Goal: Transaction & Acquisition: Book appointment/travel/reservation

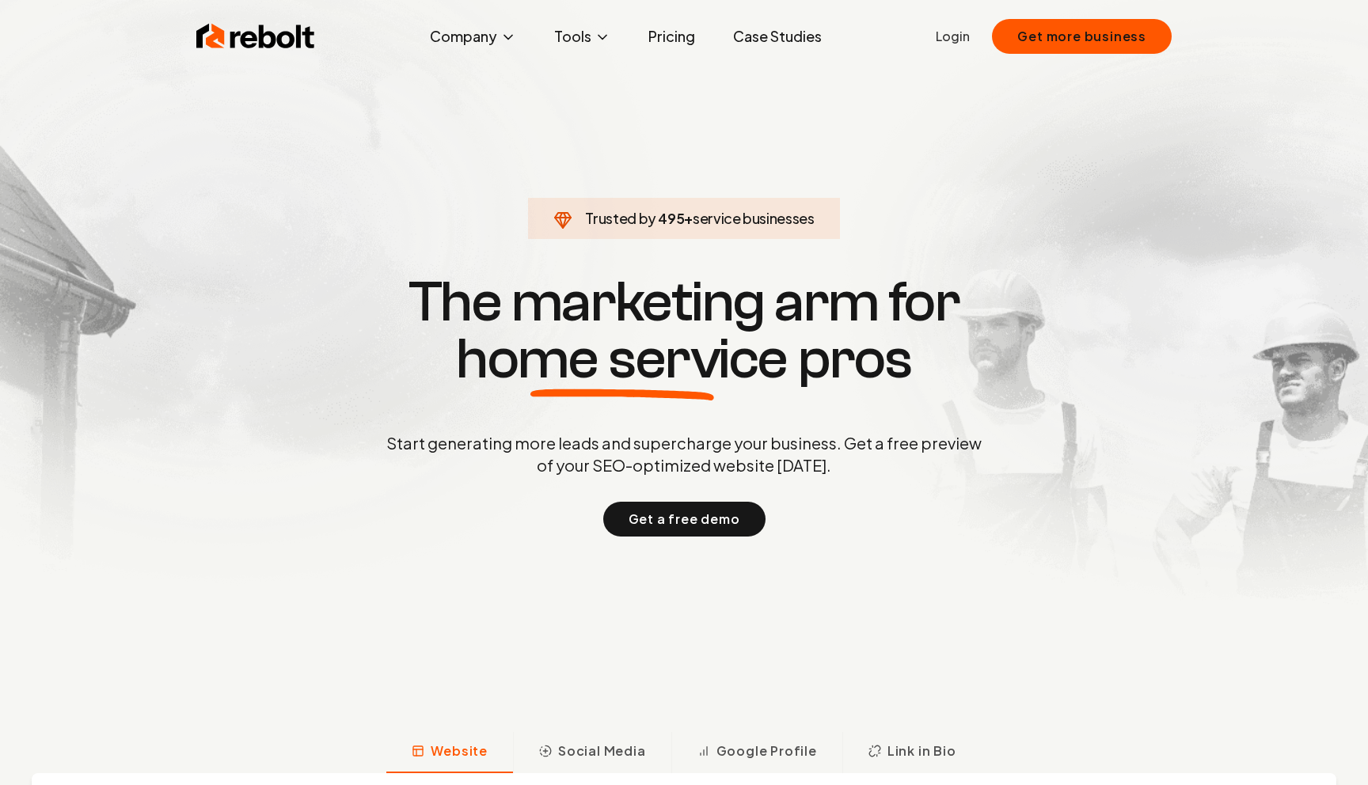
click at [665, 36] on link "Pricing" at bounding box center [672, 37] width 72 height 32
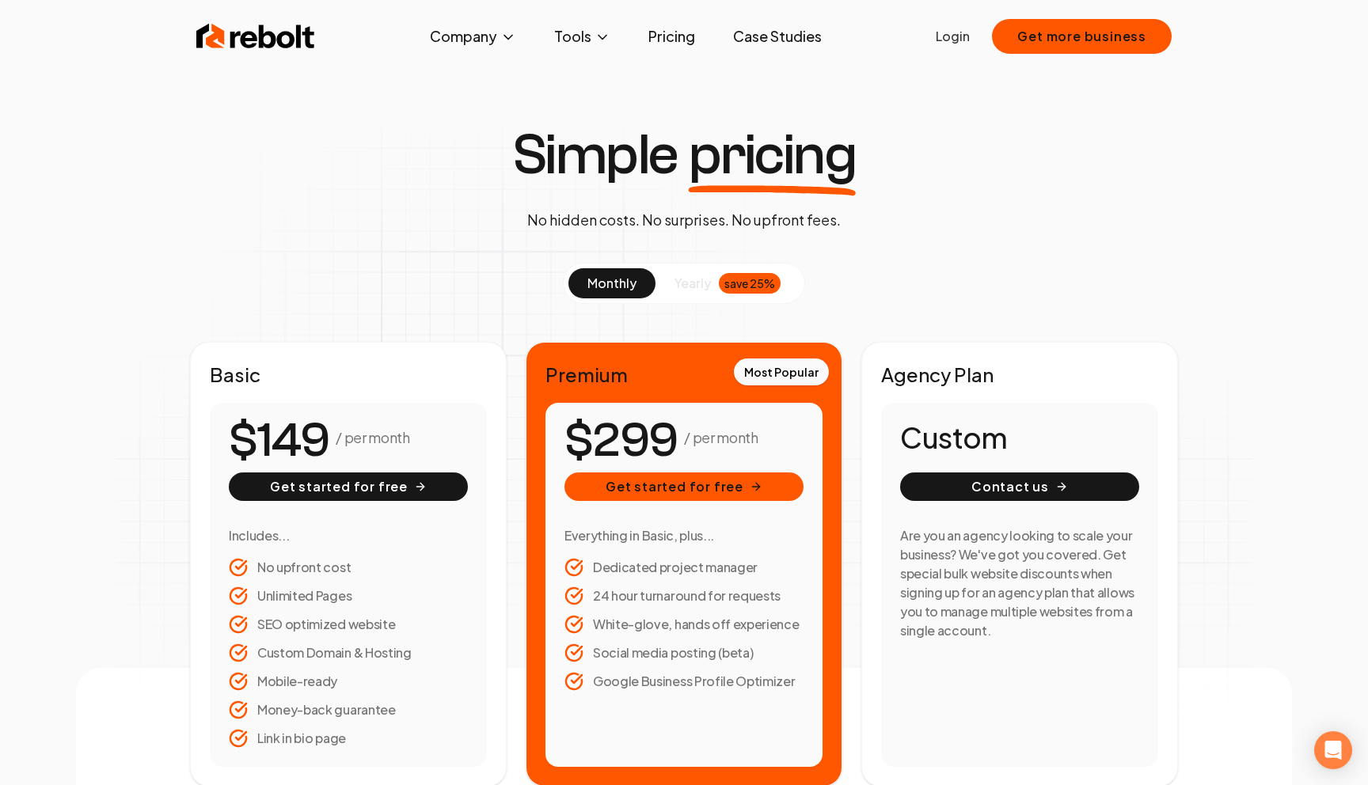
click at [687, 275] on span "yearly" at bounding box center [693, 283] width 36 height 19
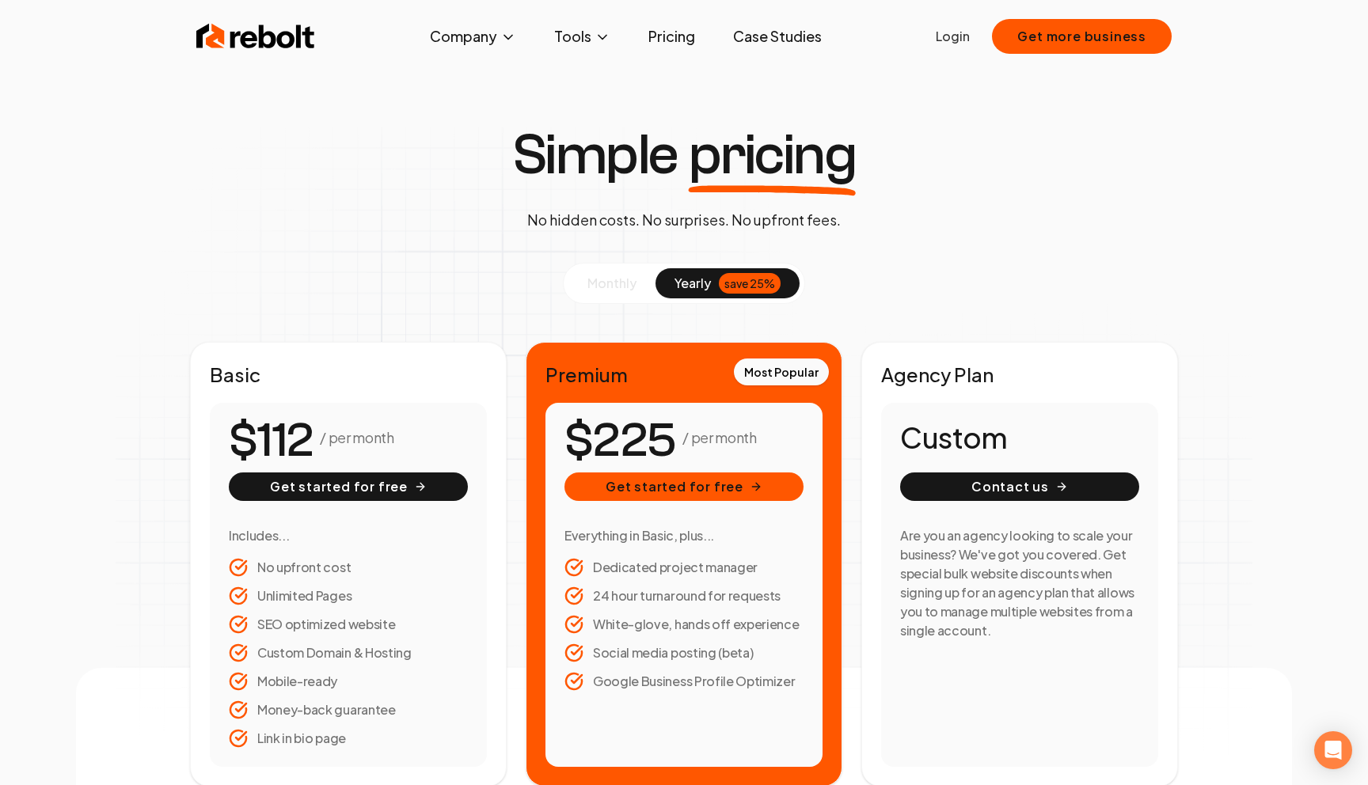
click at [608, 279] on span "monthly" at bounding box center [611, 283] width 49 height 17
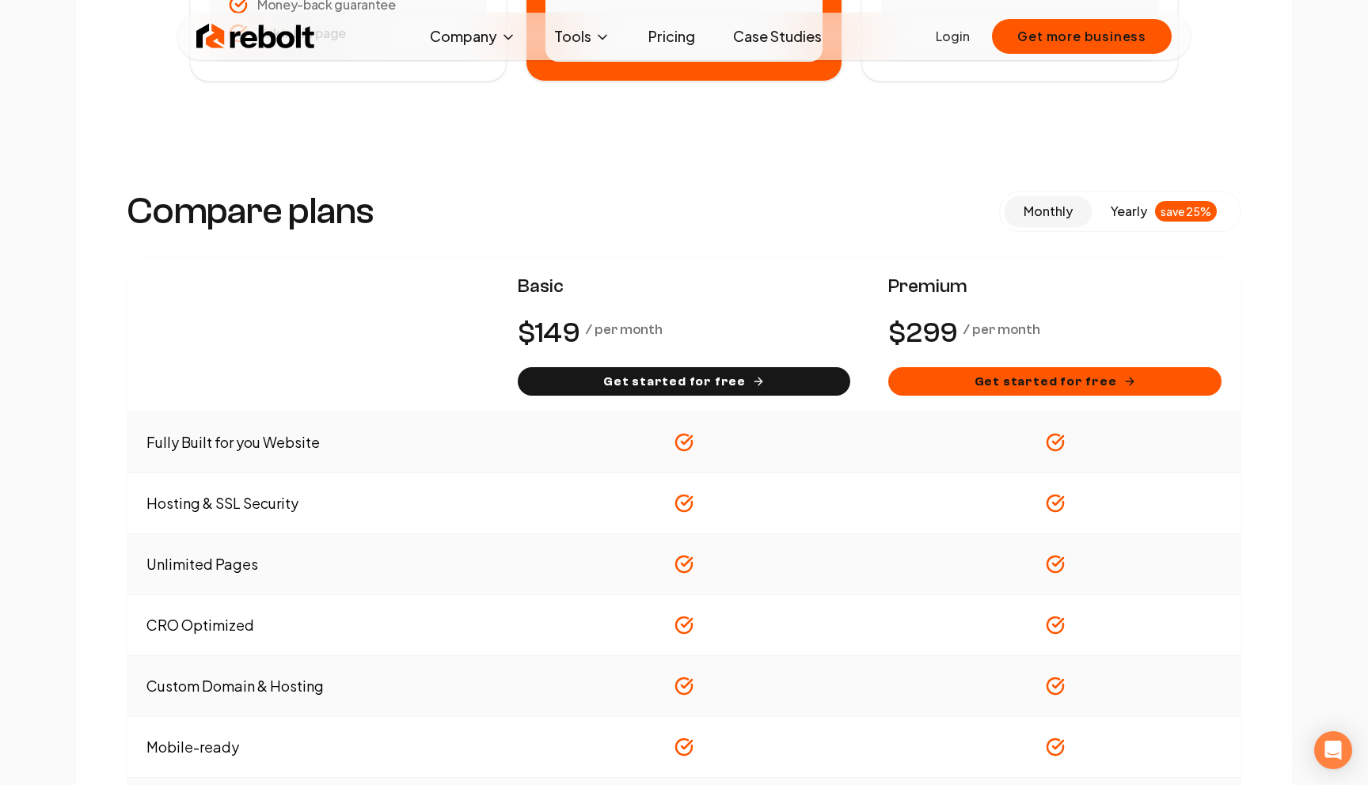
scroll to position [707, 0]
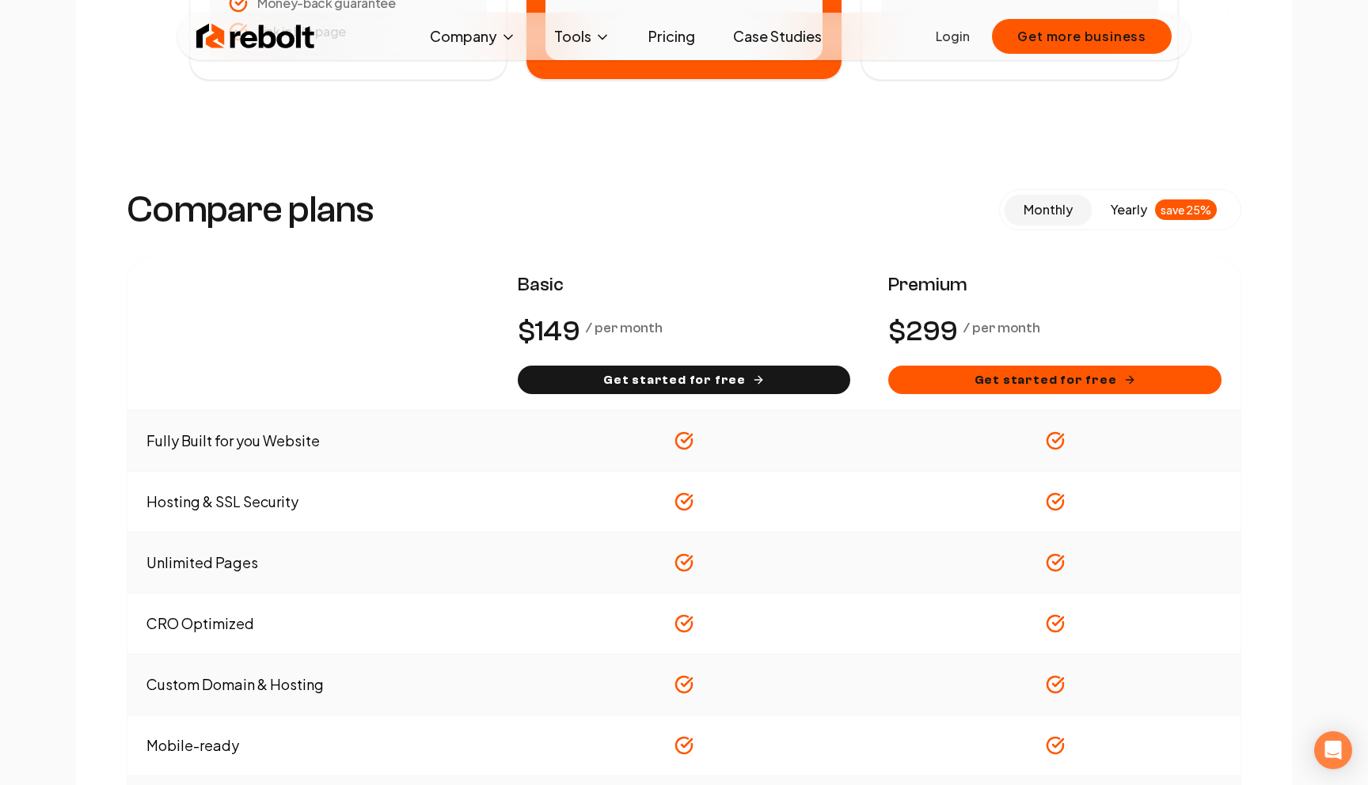
click at [366, 283] on th at bounding box center [312, 334] width 371 height 154
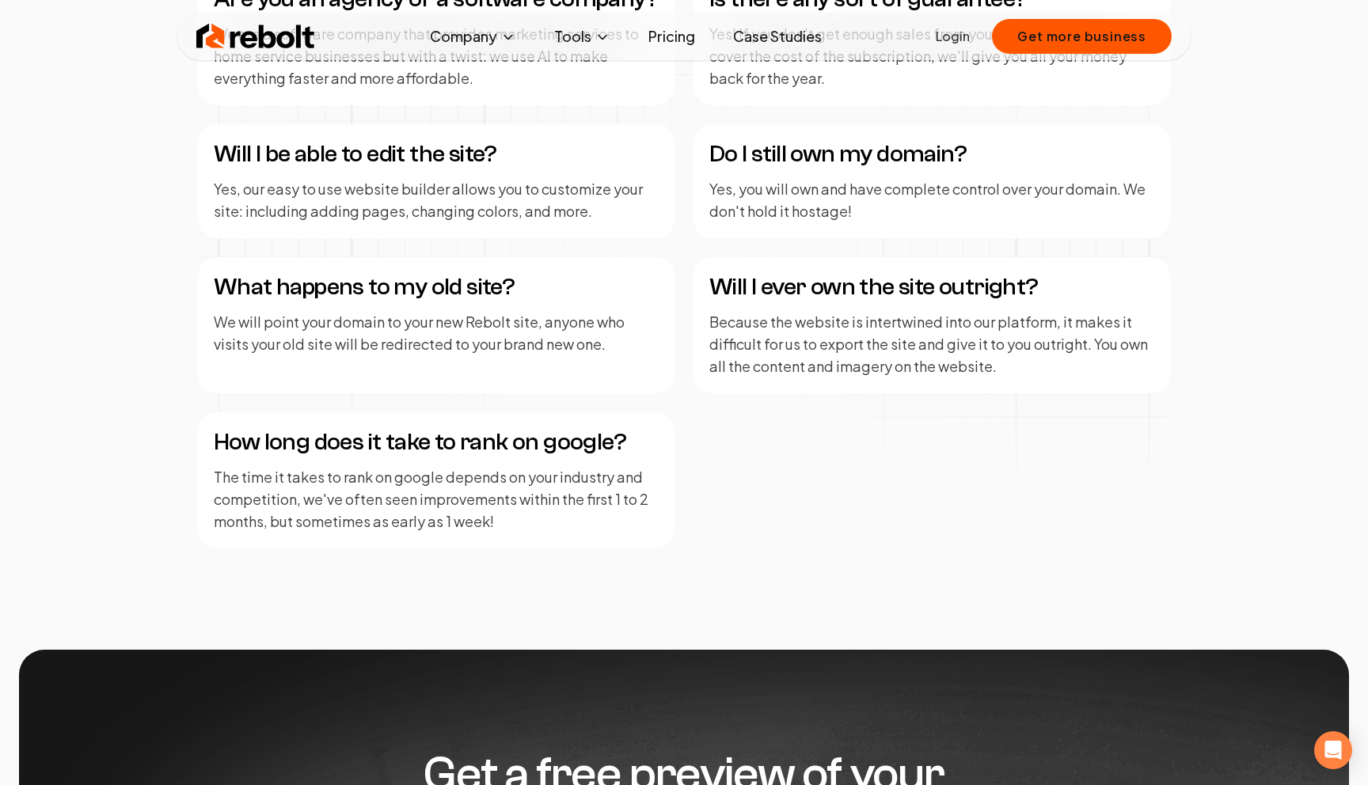
scroll to position [2176, 0]
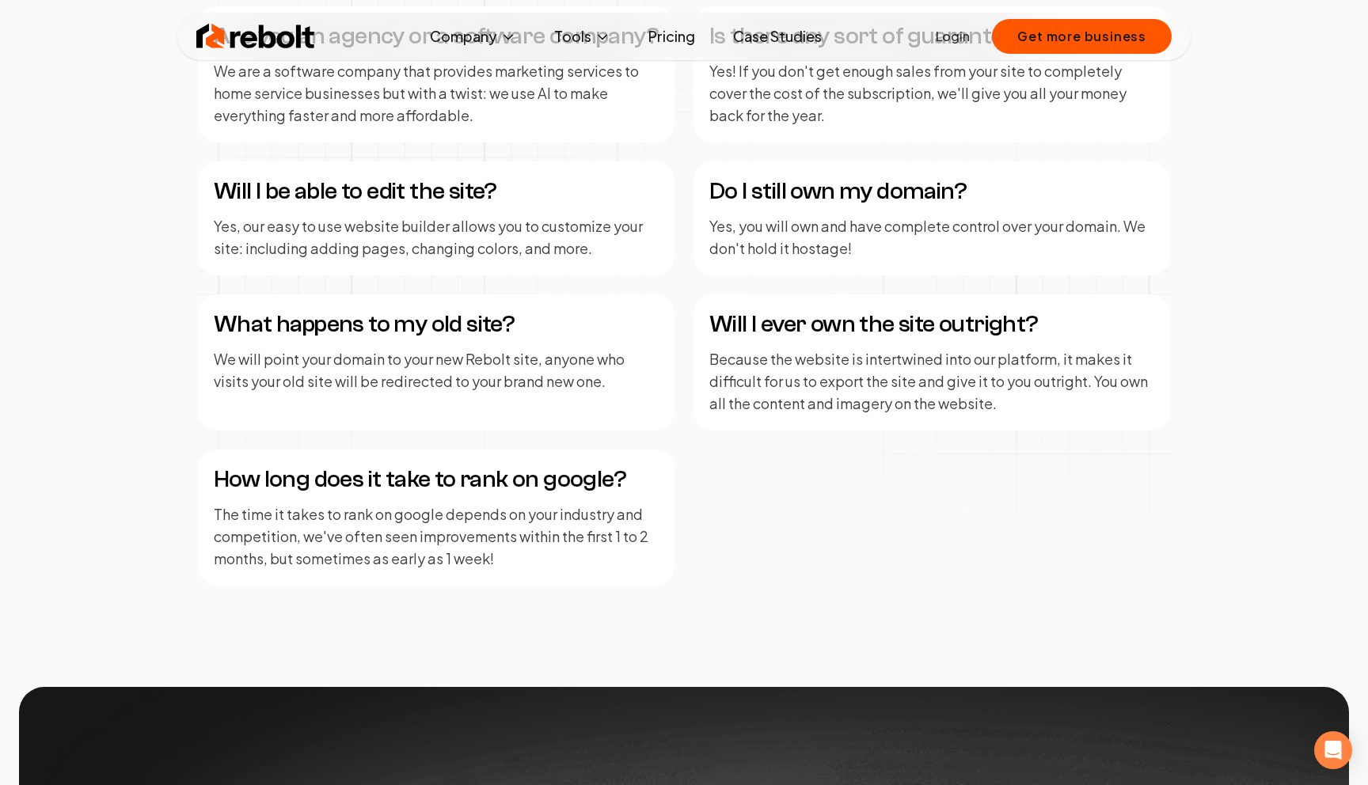
click at [714, 479] on div "Are you an agency or a software company? We are a software company that provide…" at bounding box center [684, 296] width 972 height 580
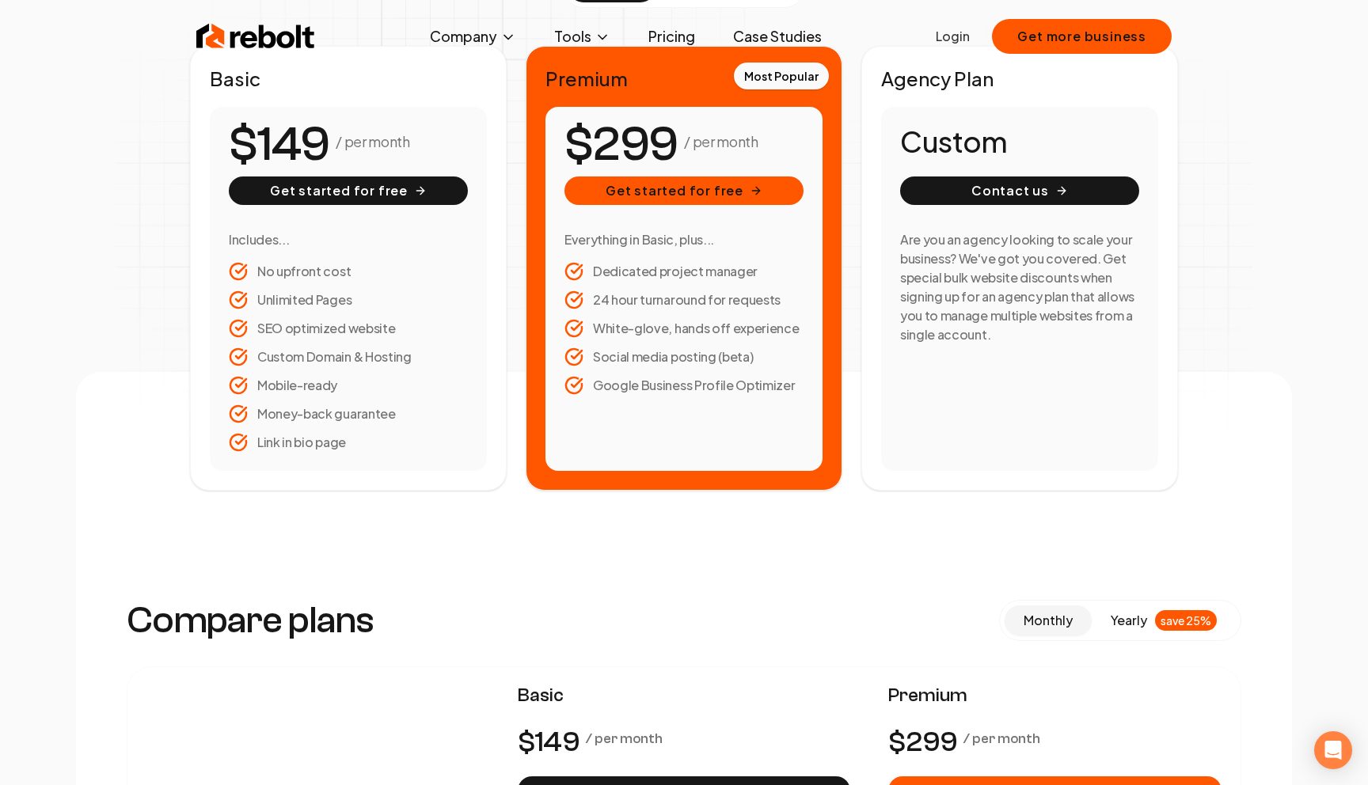
scroll to position [0, 0]
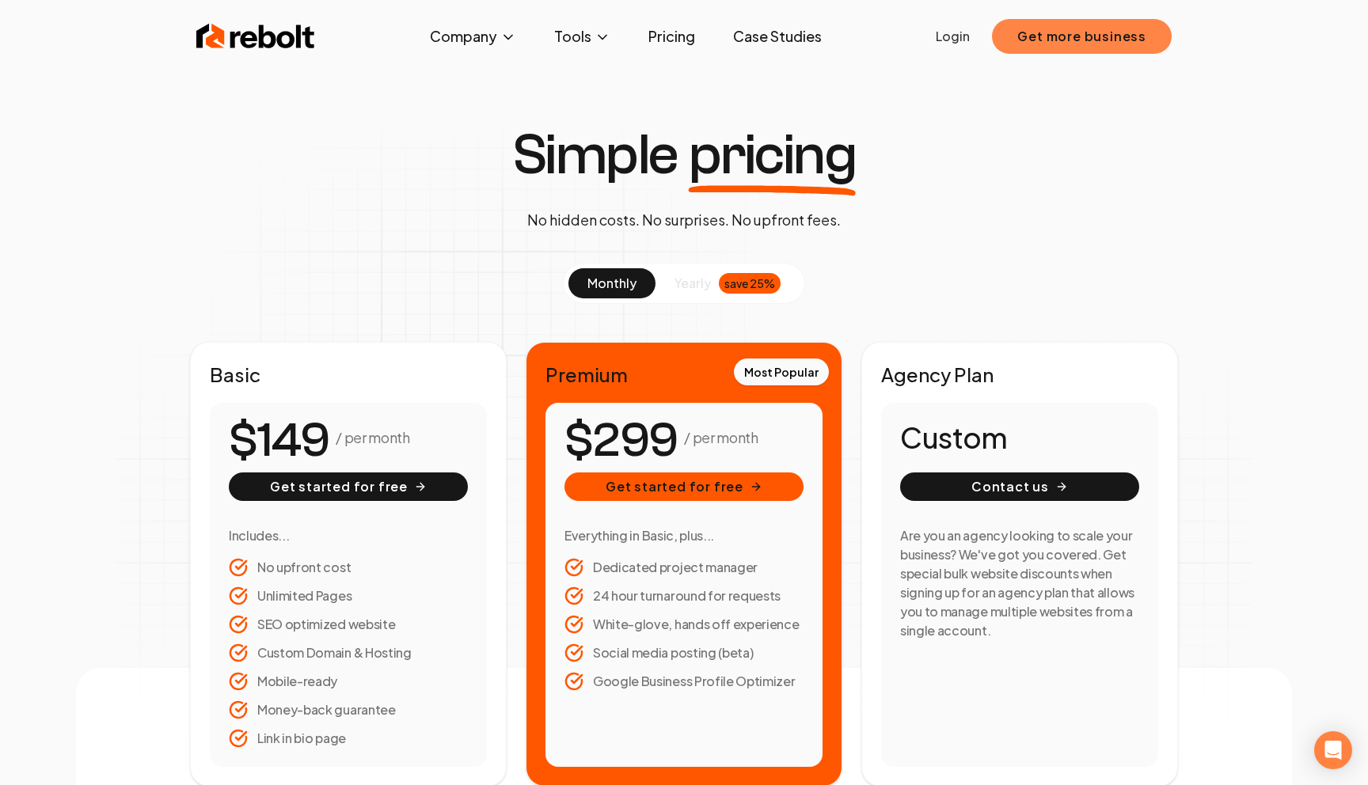
click at [1074, 33] on button "Get more business" at bounding box center [1082, 36] width 180 height 35
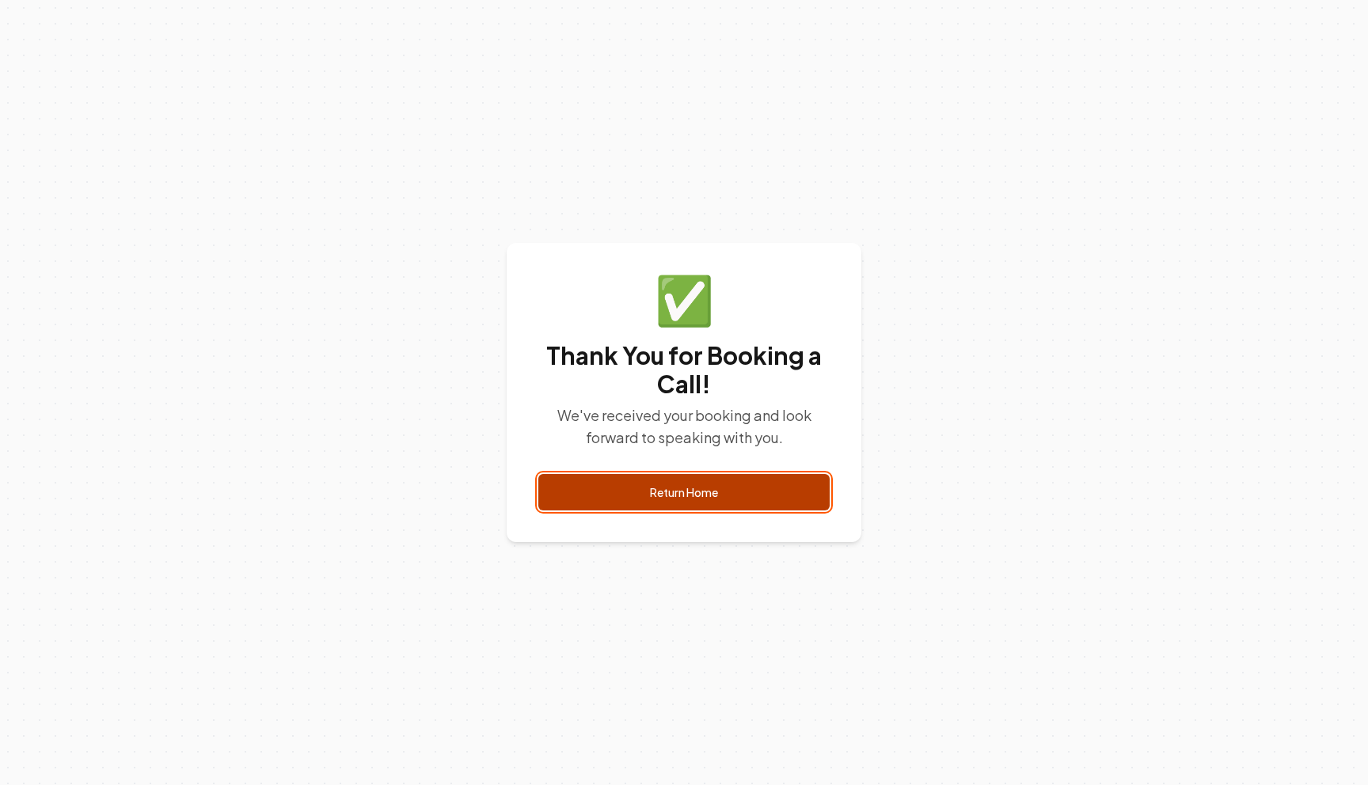
click at [641, 501] on link "Return Home" at bounding box center [683, 492] width 291 height 36
